Goal: Information Seeking & Learning: Check status

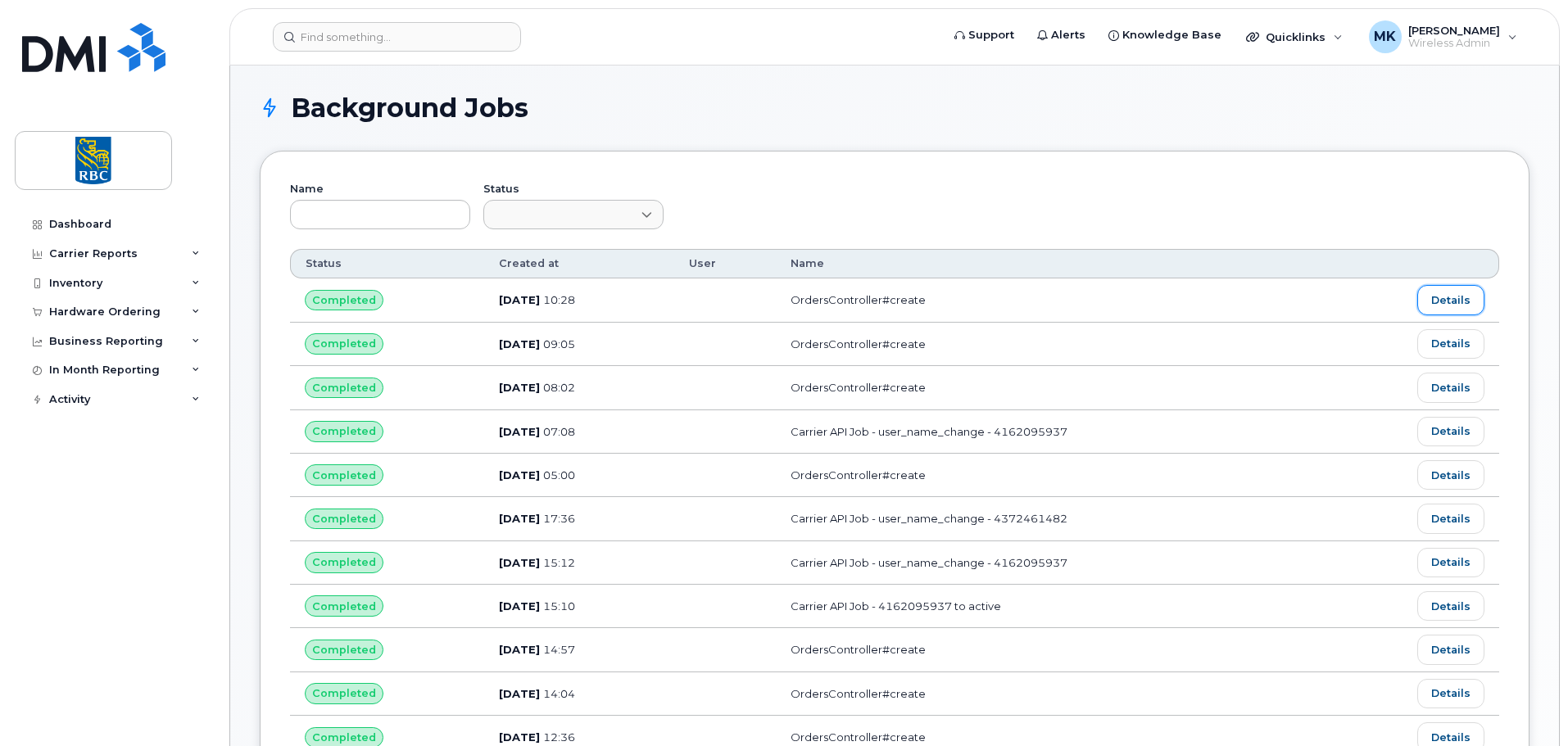
click at [1443, 300] on link "Details" at bounding box center [1451, 299] width 68 height 30
click at [991, 100] on h1 "Background Jobs" at bounding box center [890, 107] width 1262 height 26
click at [987, 95] on h1 "Background Jobs" at bounding box center [890, 107] width 1262 height 26
click at [1003, 117] on h1 "Background Jobs" at bounding box center [890, 107] width 1262 height 26
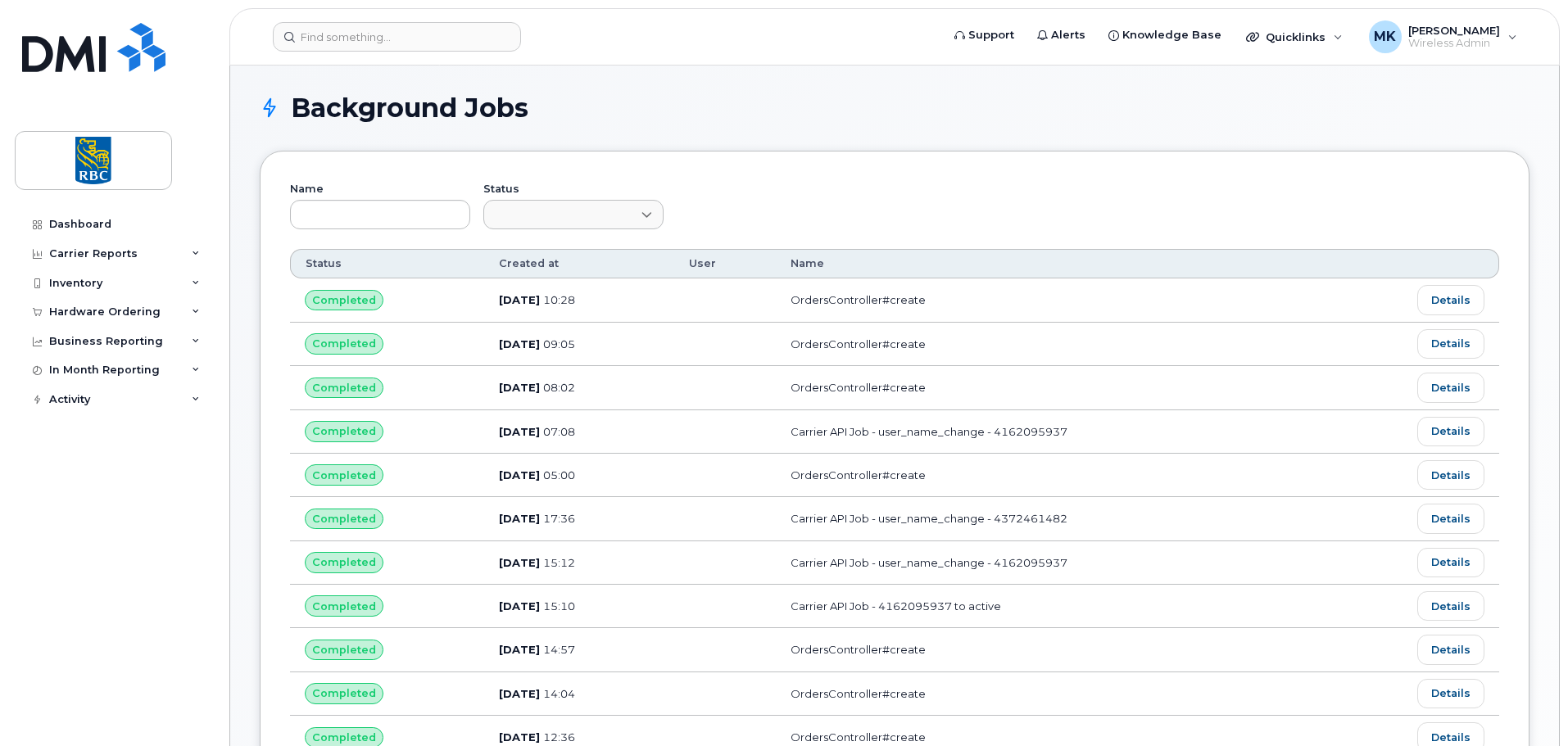
click at [1015, 101] on h1 "Background Jobs" at bounding box center [890, 107] width 1262 height 26
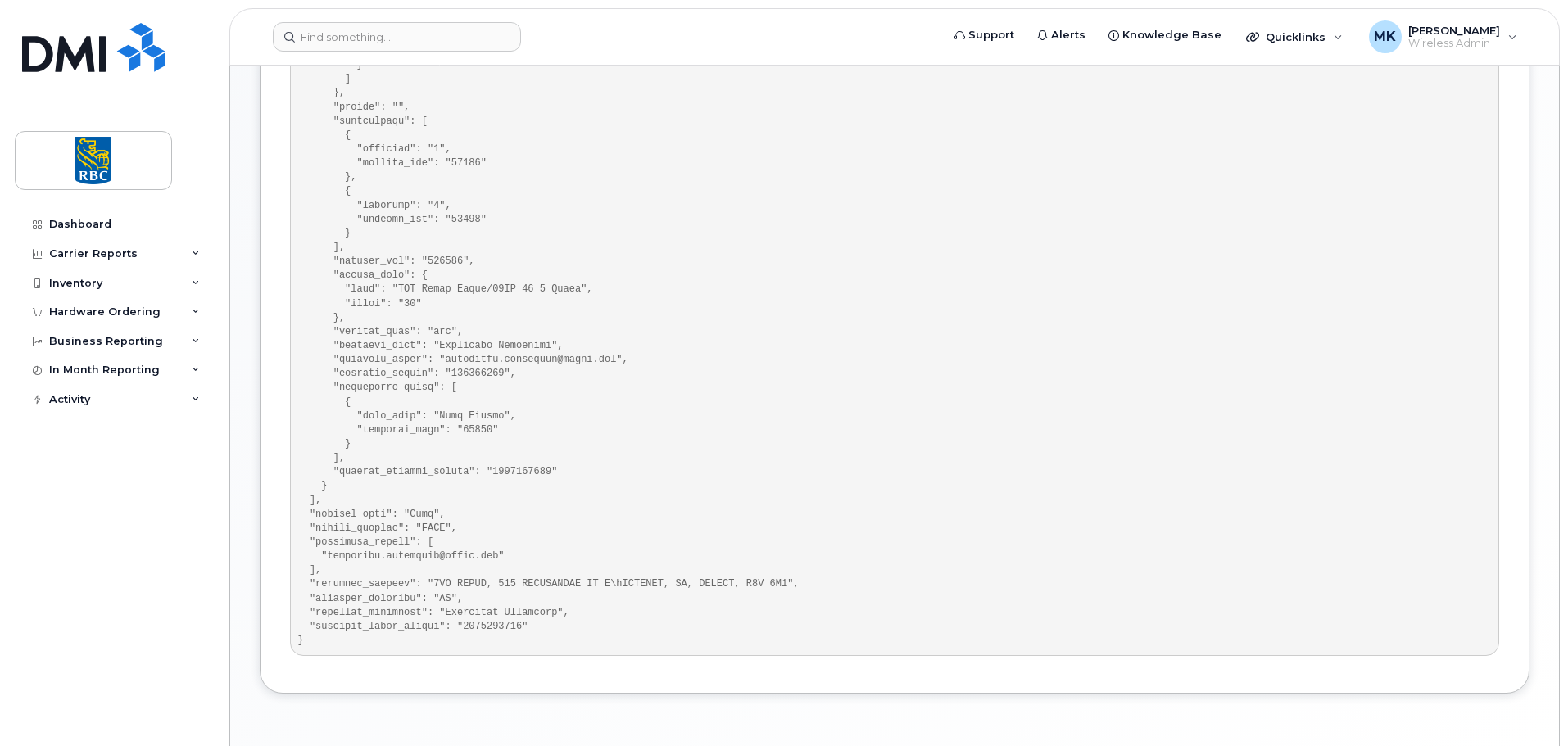
scroll to position [644, 0]
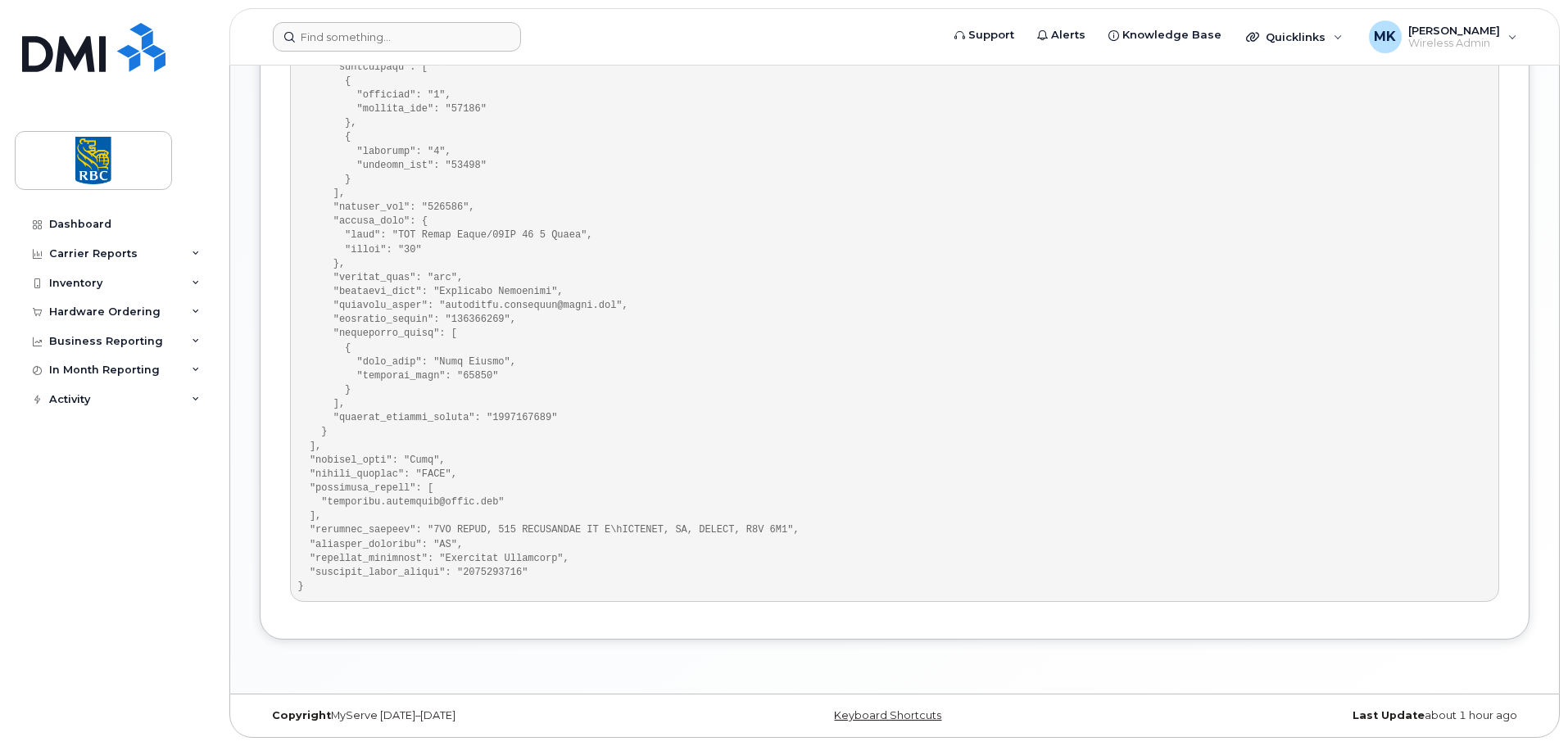
click at [819, 41] on form at bounding box center [602, 37] width 658 height 30
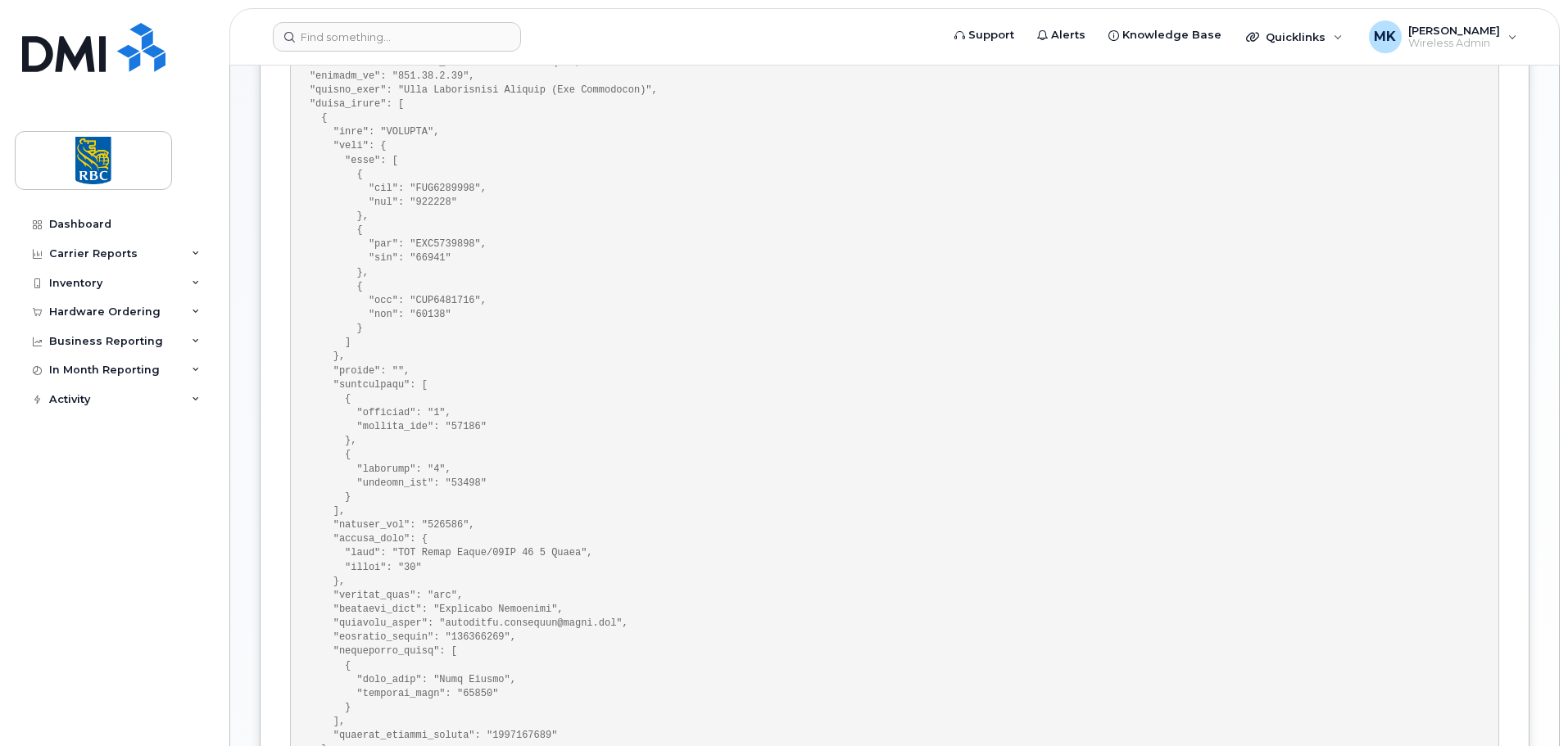
scroll to position [235, 0]
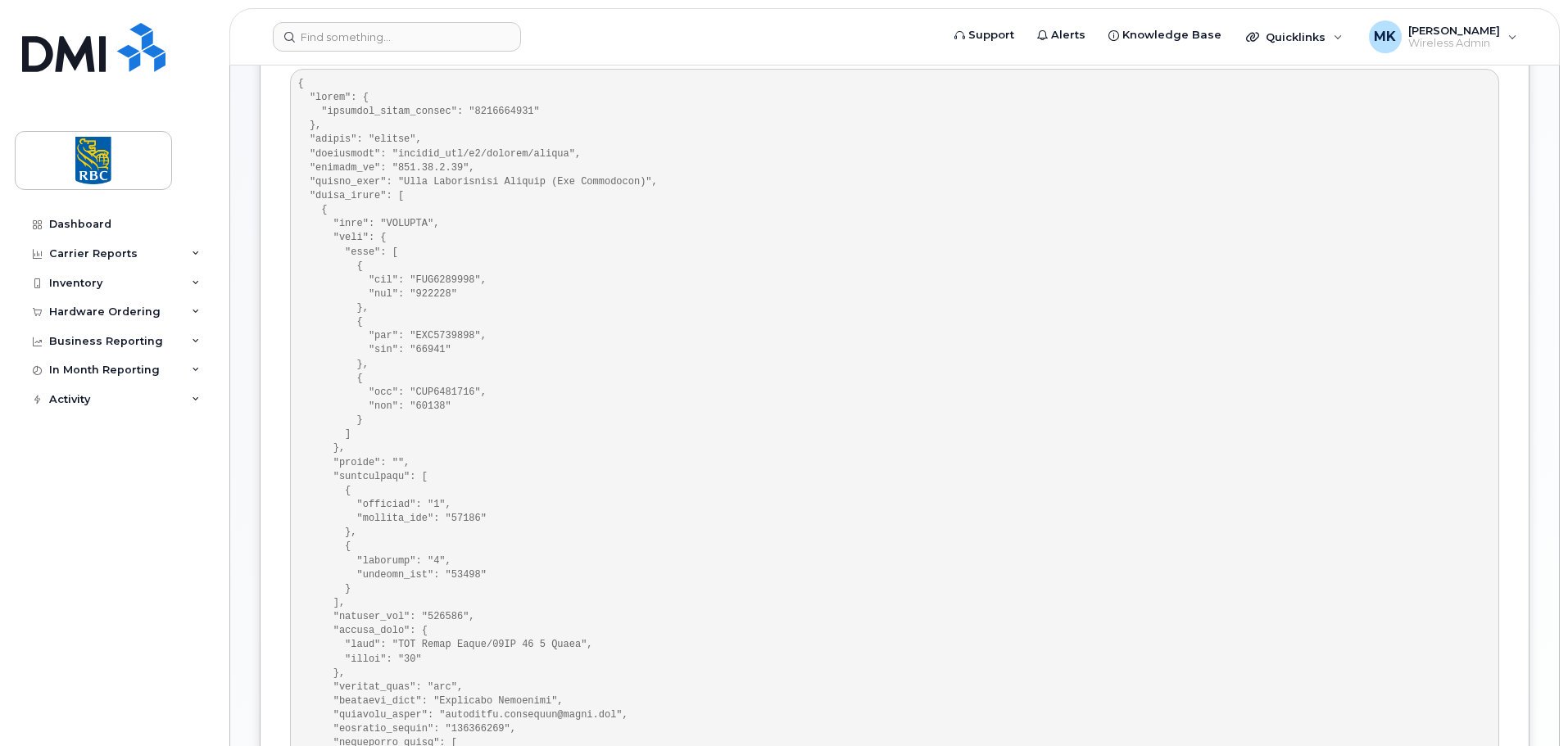
click at [976, 206] on pre at bounding box center [894, 539] width 1209 height 942
click at [1243, 215] on pre at bounding box center [894, 539] width 1209 height 942
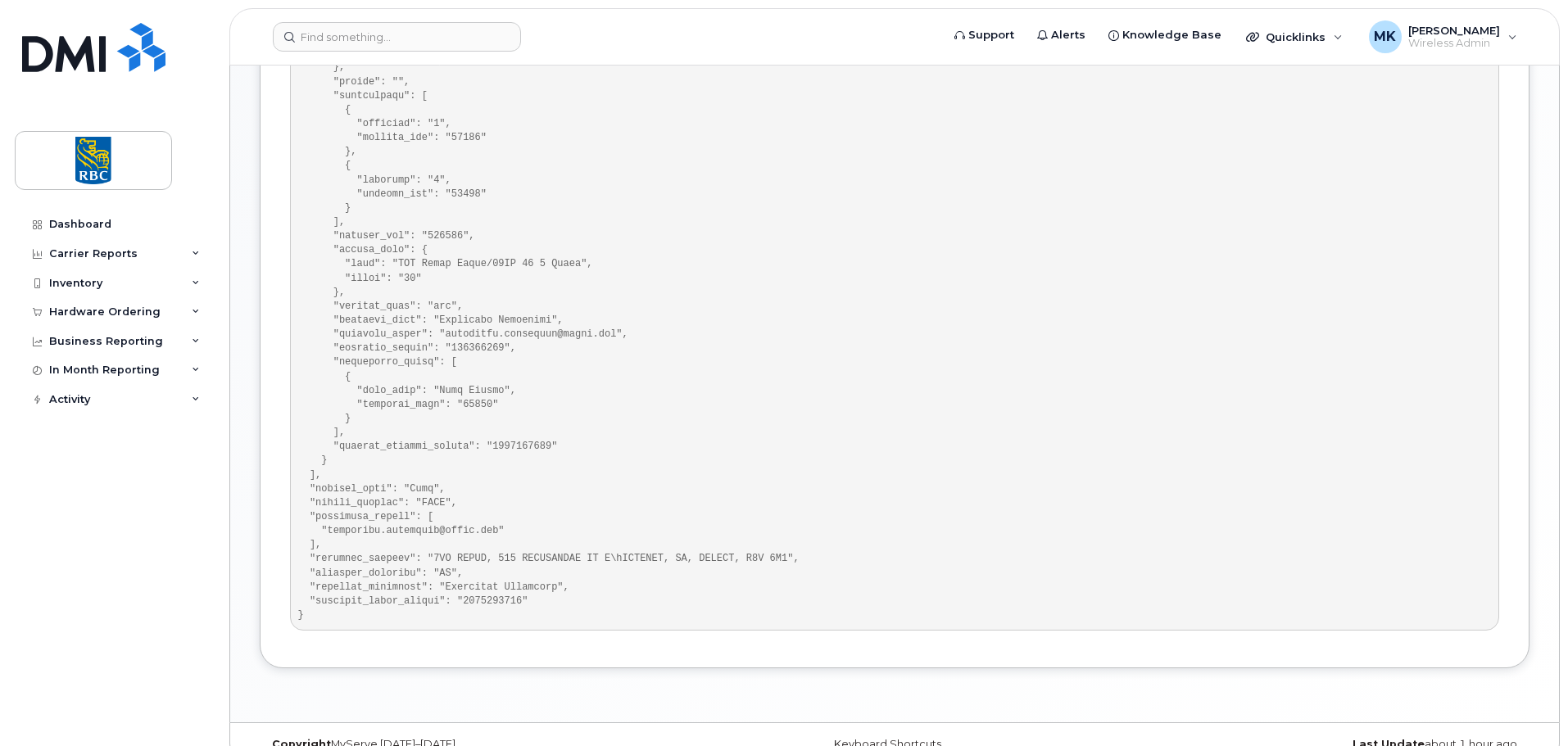
scroll to position [644, 0]
